Goal: Transaction & Acquisition: Purchase product/service

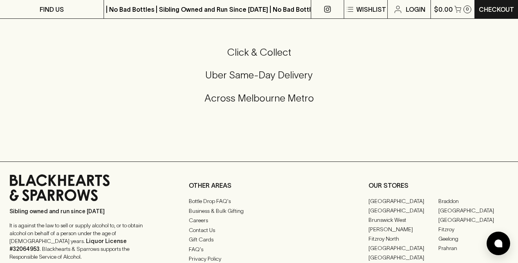
scroll to position [933, 0]
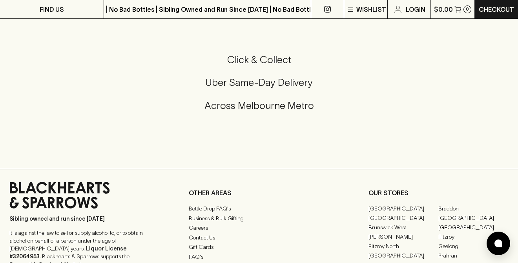
click at [248, 66] on h5 "Click & Collect" at bounding box center [258, 59] width 499 height 13
click at [290, 66] on h5 "Click & Collect" at bounding box center [258, 59] width 499 height 13
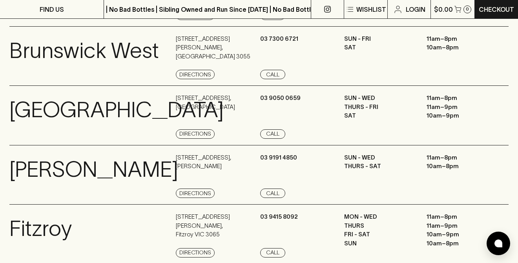
scroll to position [0, 0]
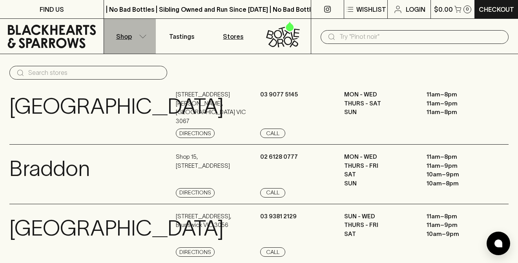
click at [122, 40] on p "Shop" at bounding box center [124, 36] width 16 height 9
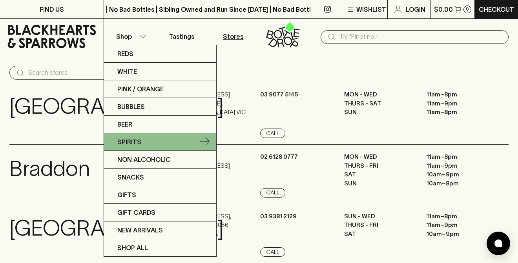
click at [145, 139] on link "Spirits" at bounding box center [160, 142] width 112 height 18
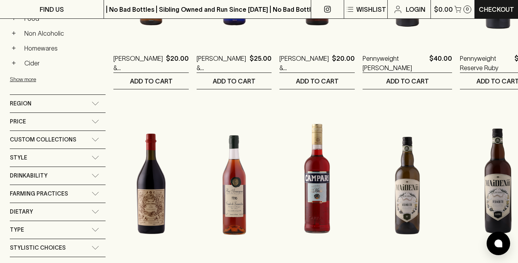
scroll to position [252, 0]
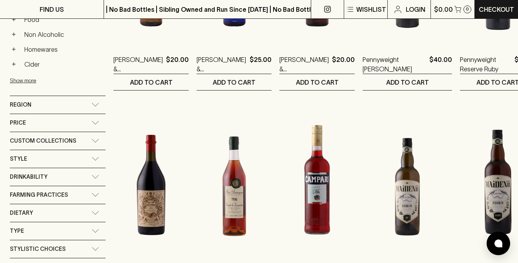
click at [98, 158] on icon at bounding box center [95, 159] width 8 height 4
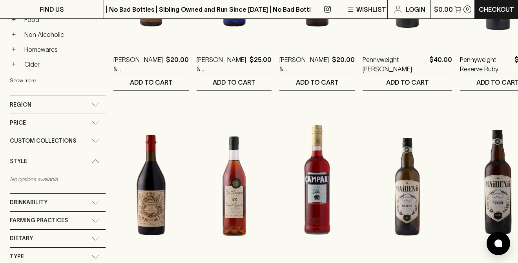
click at [98, 158] on div "Style" at bounding box center [58, 161] width 96 height 22
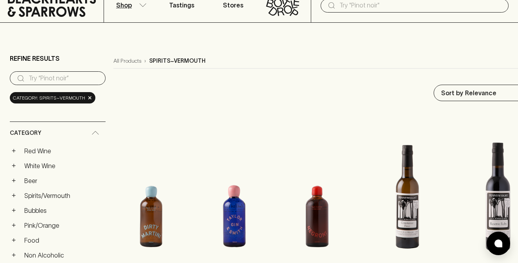
scroll to position [0, 0]
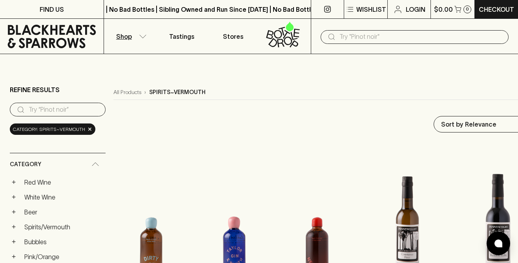
click at [88, 112] on input "search" at bounding box center [64, 110] width 71 height 13
click at [136, 91] on link "All Products" at bounding box center [127, 92] width 28 height 8
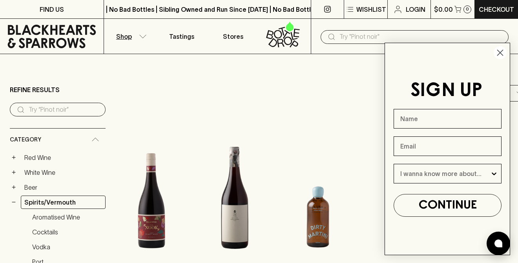
click at [60, 110] on input "search" at bounding box center [64, 110] width 71 height 13
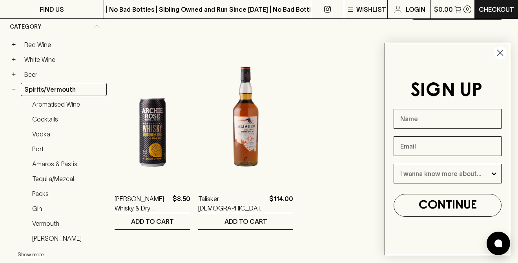
scroll to position [115, 0]
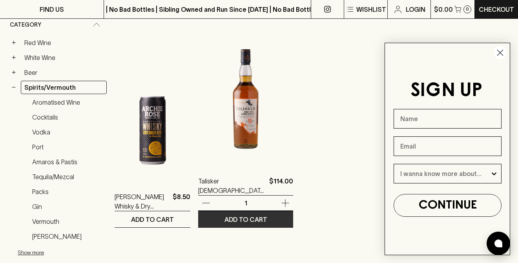
type input "whisky"
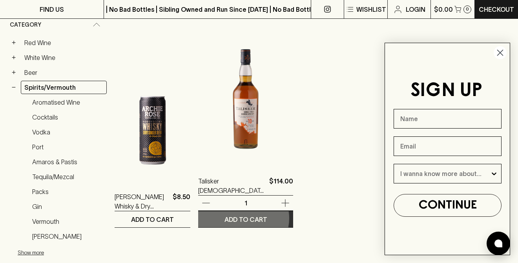
click at [241, 219] on p "ADD TO CART" at bounding box center [245, 219] width 43 height 9
